Goal: Task Accomplishment & Management: Complete application form

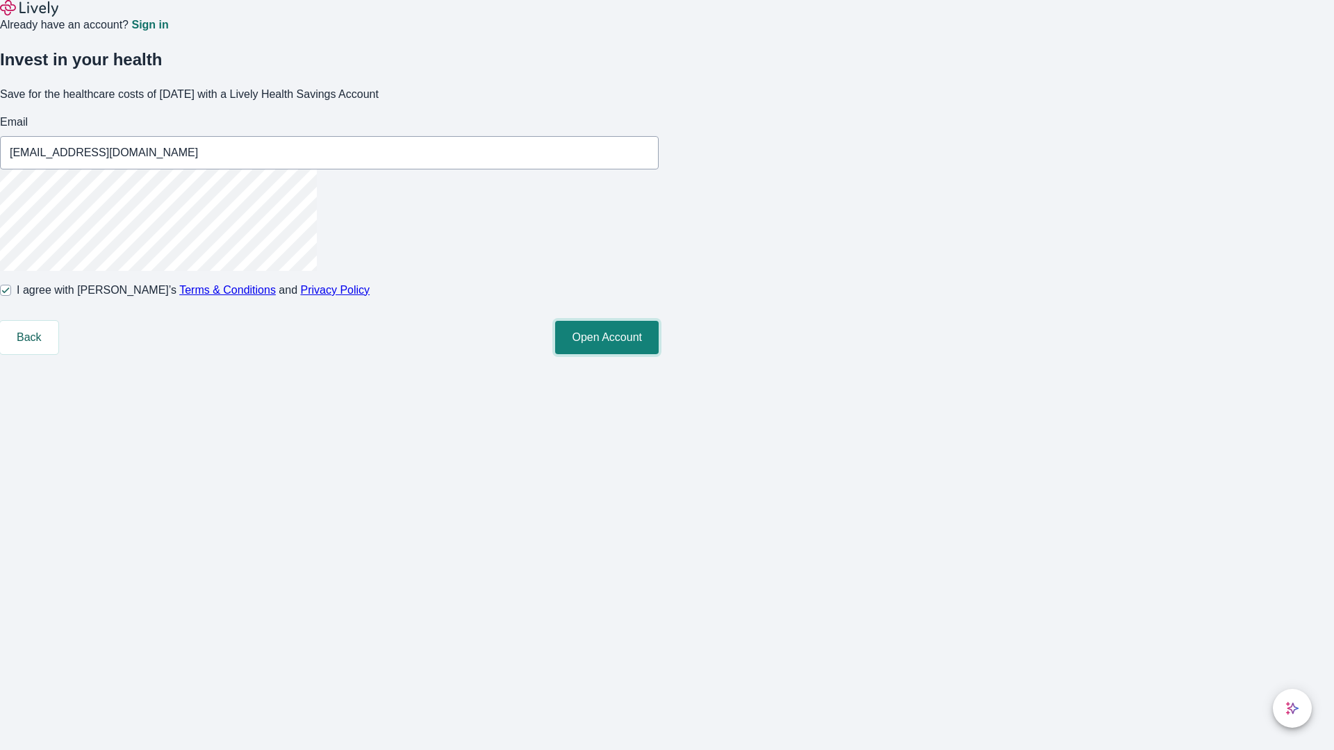
click at [659, 354] on button "Open Account" at bounding box center [607, 337] width 104 height 33
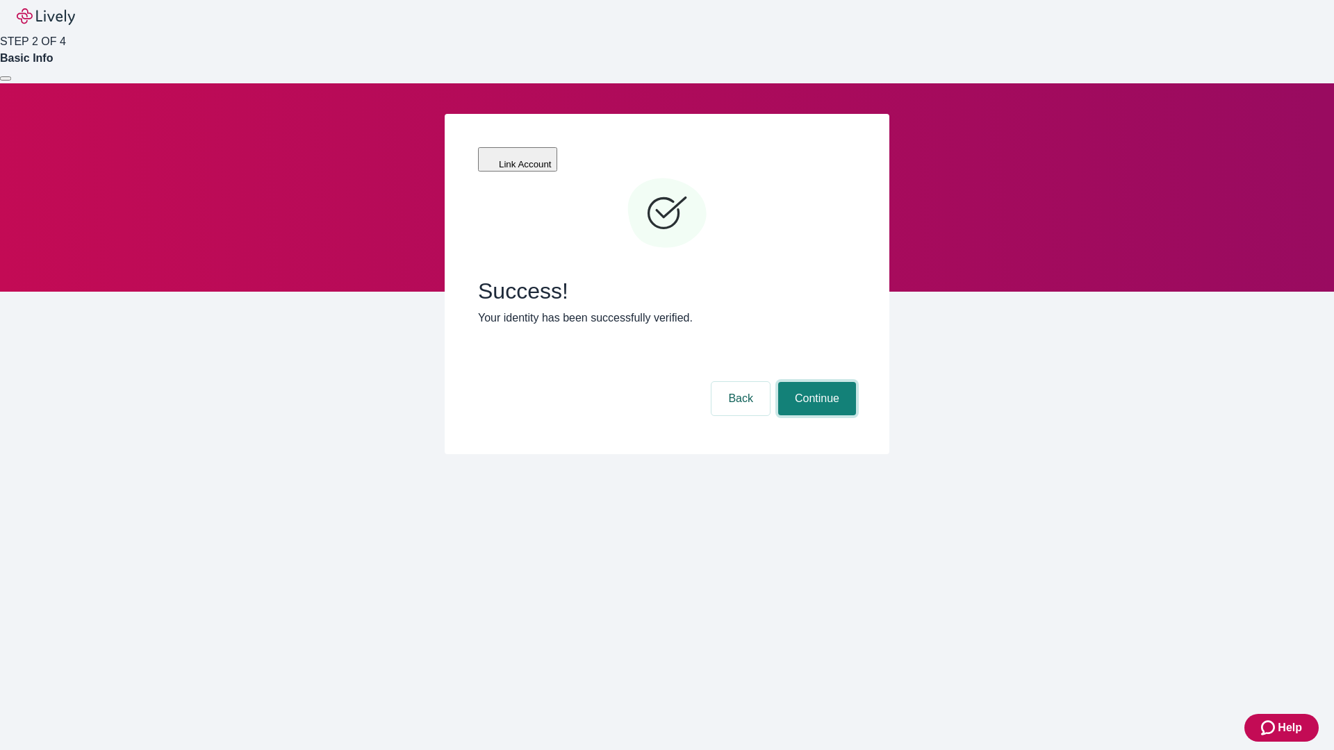
click at [815, 382] on button "Continue" at bounding box center [817, 398] width 78 height 33
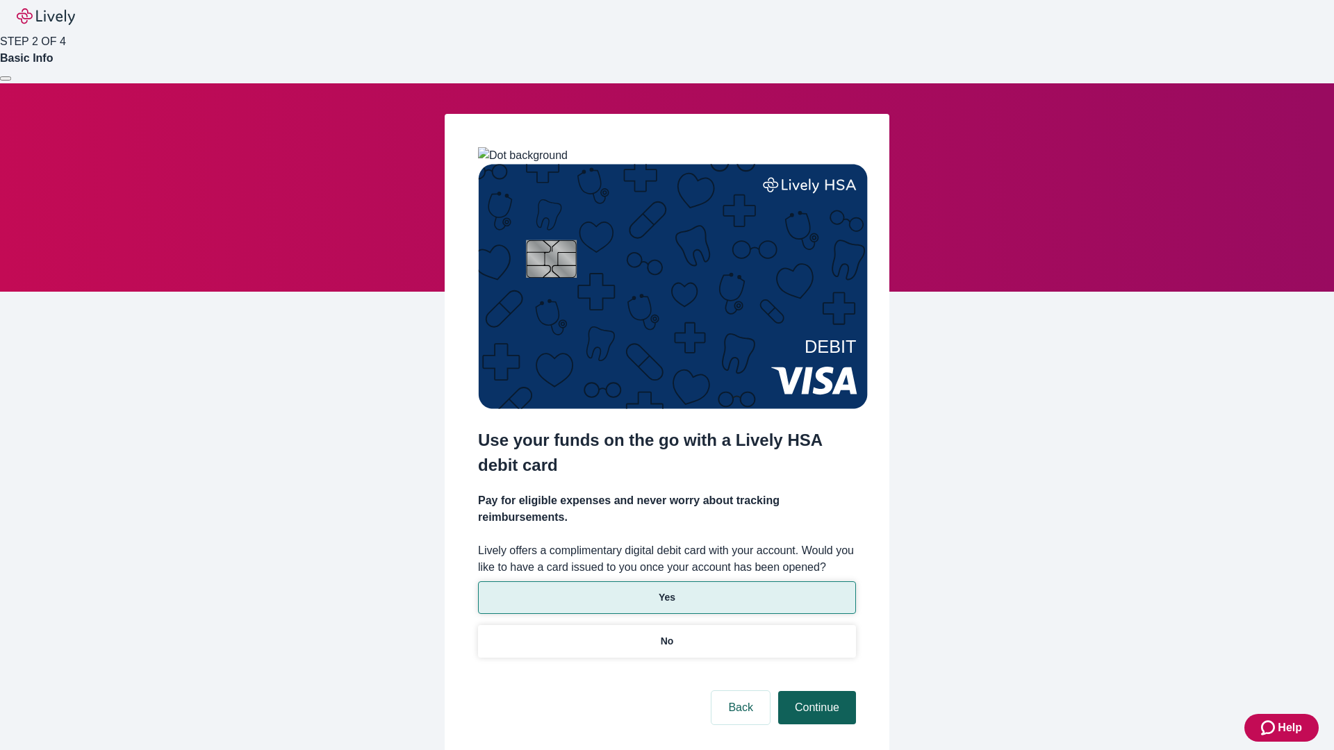
click at [666, 634] on p "No" at bounding box center [667, 641] width 13 height 15
click at [815, 691] on button "Continue" at bounding box center [817, 707] width 78 height 33
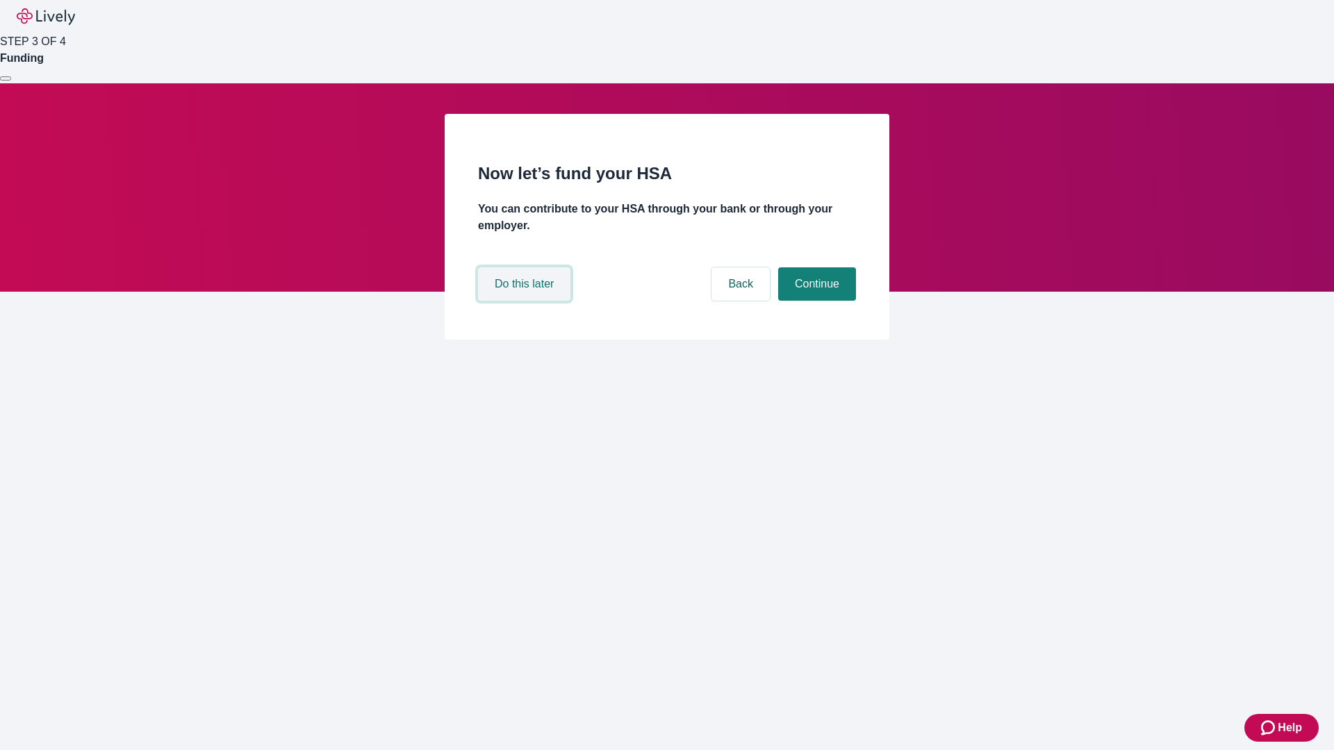
click at [526, 301] on button "Do this later" at bounding box center [524, 284] width 92 height 33
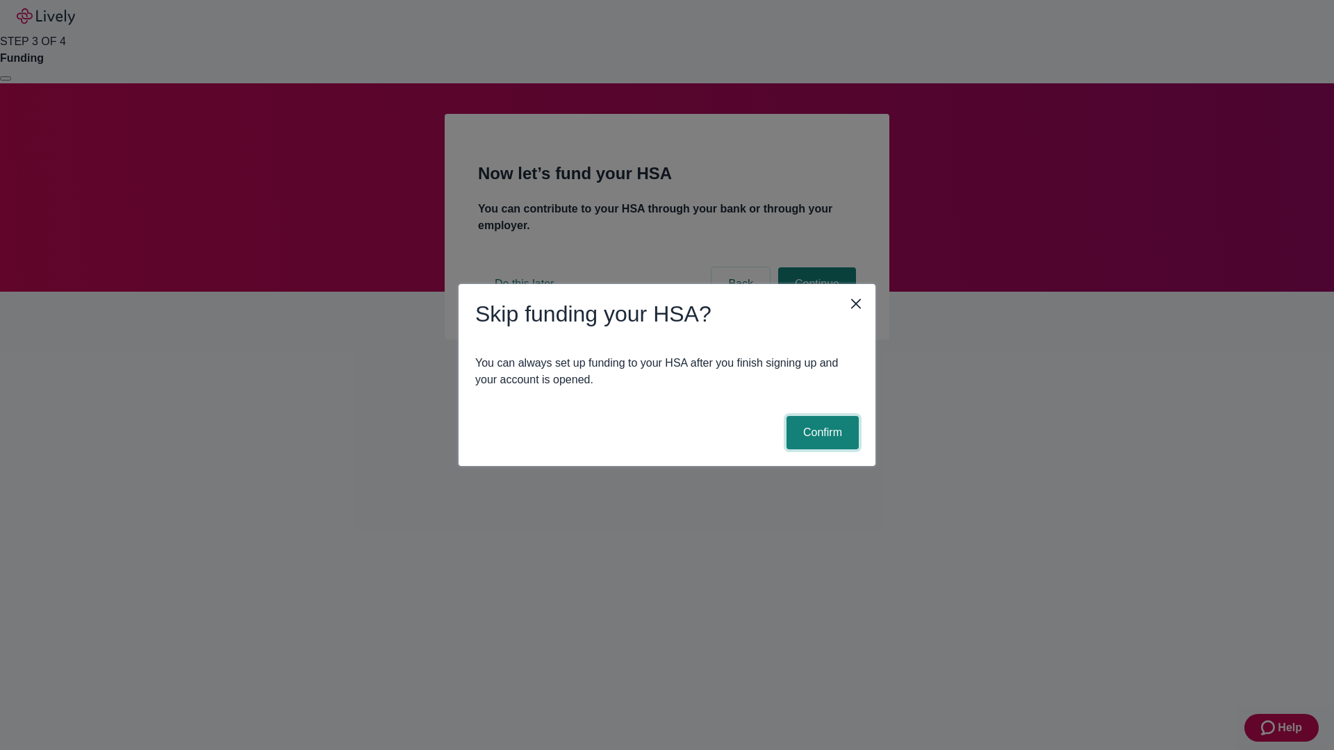
click at [821, 433] on button "Confirm" at bounding box center [823, 432] width 72 height 33
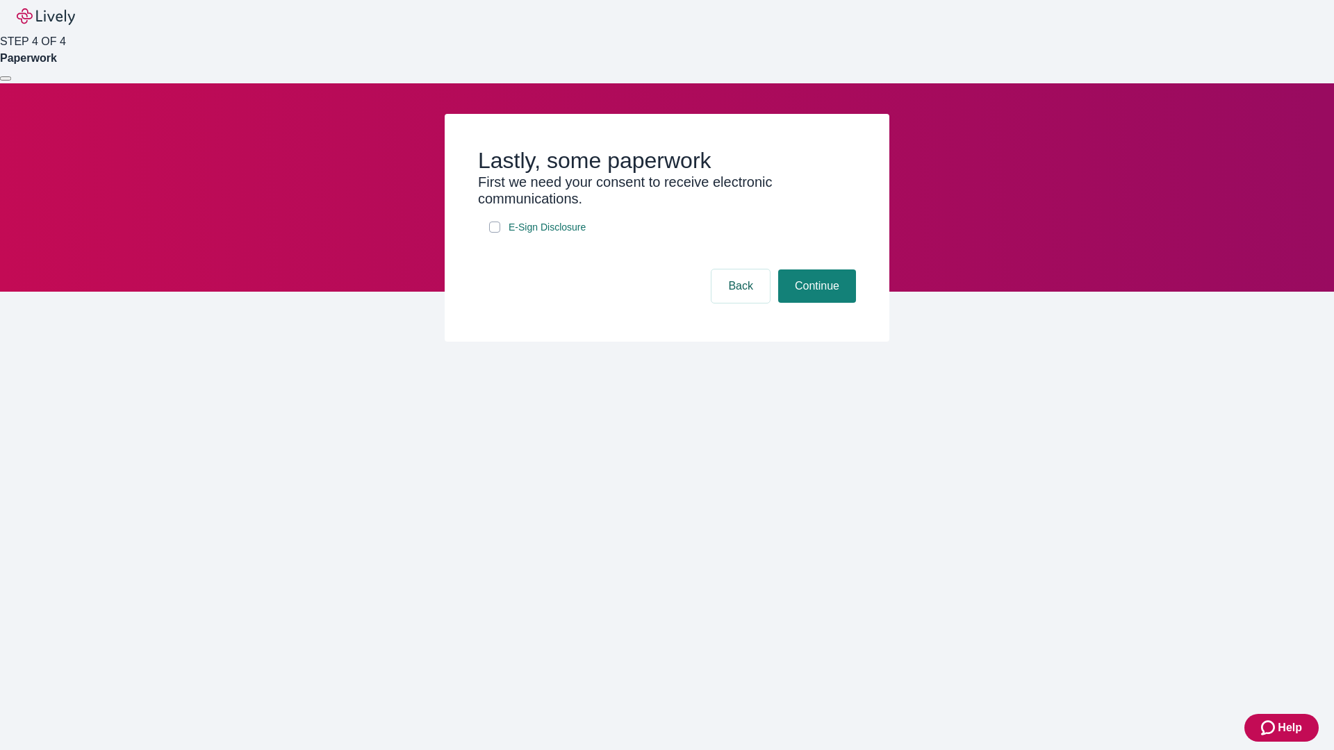
click at [495, 233] on input "E-Sign Disclosure" at bounding box center [494, 227] width 11 height 11
checkbox input "true"
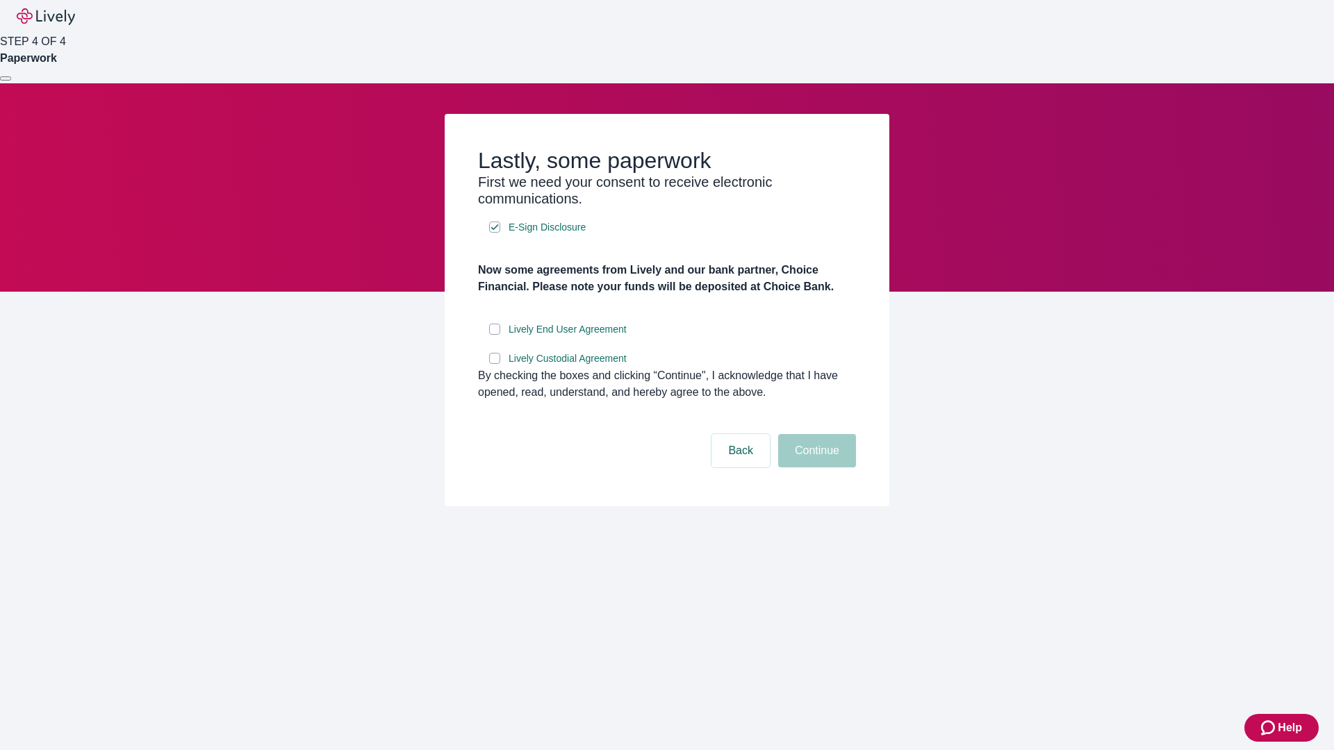
click at [495, 335] on input "Lively End User Agreement" at bounding box center [494, 329] width 11 height 11
checkbox input "true"
click at [495, 364] on input "Lively Custodial Agreement" at bounding box center [494, 358] width 11 height 11
checkbox input "true"
click at [815, 468] on button "Continue" at bounding box center [817, 450] width 78 height 33
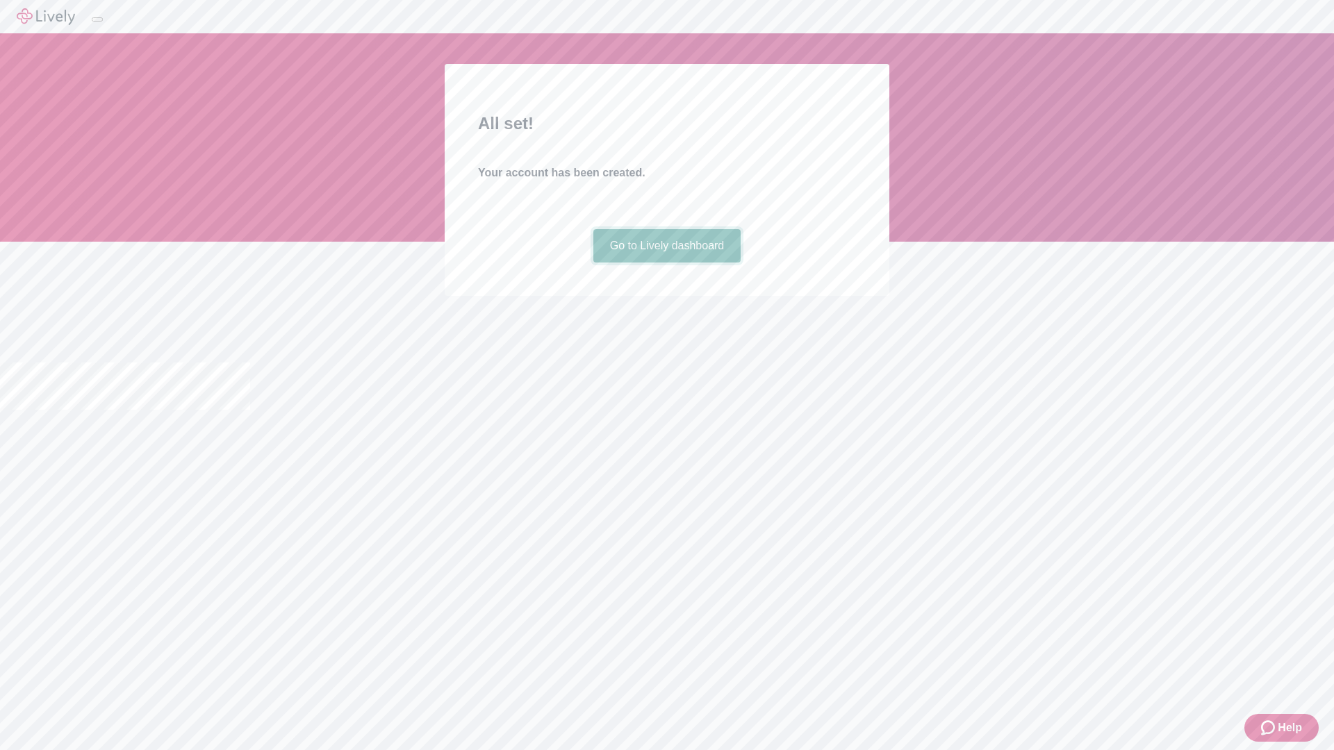
click at [666, 263] on link "Go to Lively dashboard" at bounding box center [667, 245] width 148 height 33
